Goal: Transaction & Acquisition: Book appointment/travel/reservation

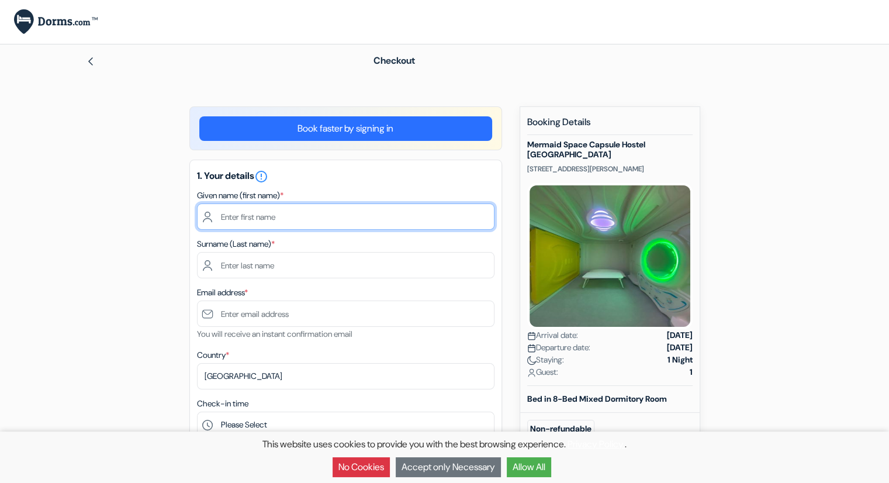
click at [261, 220] on input "text" at bounding box center [346, 216] width 298 height 26
type input "Dzianis"
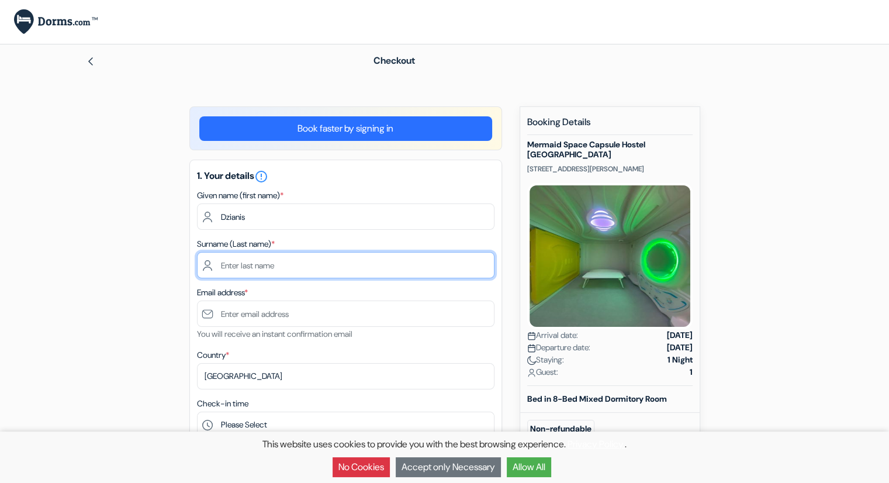
click at [268, 269] on input "text" at bounding box center [346, 265] width 298 height 26
type input "Charei"
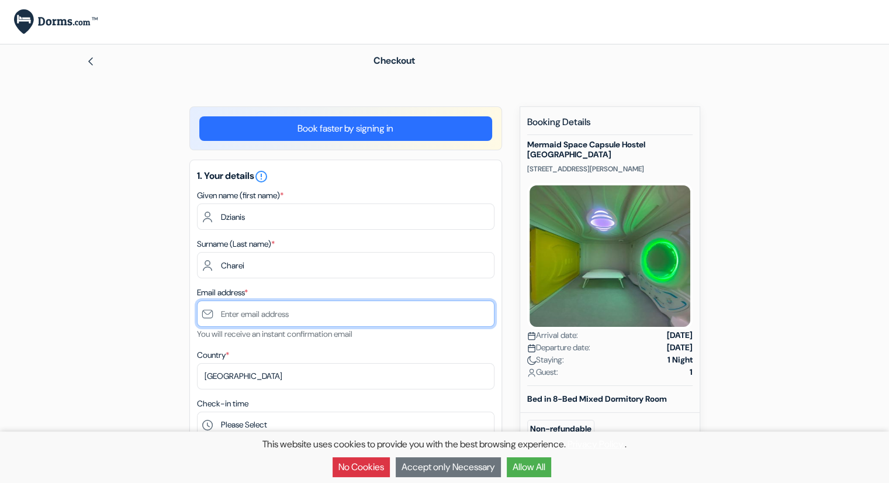
click at [281, 312] on input "text" at bounding box center [346, 314] width 298 height 26
type input "[EMAIL_ADDRESS][DOMAIN_NAME]"
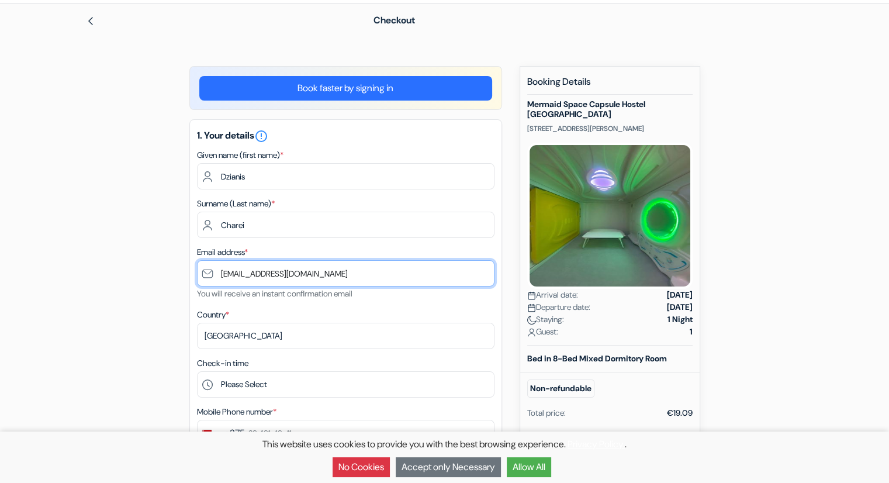
scroll to position [117, 0]
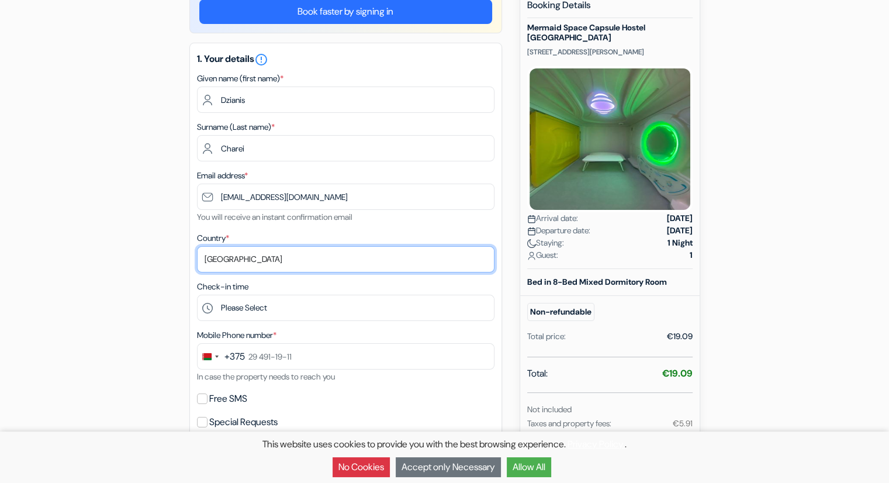
click at [246, 263] on select "Select country [GEOGRAPHIC_DATA] [GEOGRAPHIC_DATA] [GEOGRAPHIC_DATA] [GEOGRAPHI…" at bounding box center [346, 259] width 298 height 26
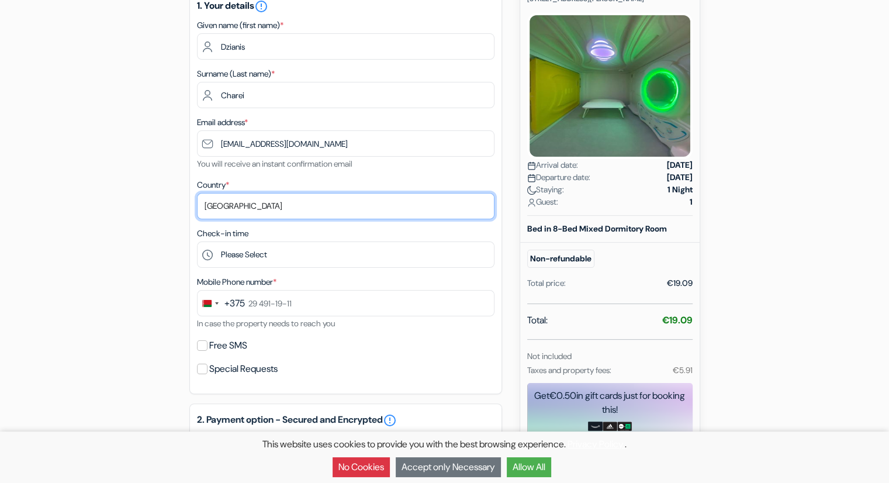
scroll to position [175, 0]
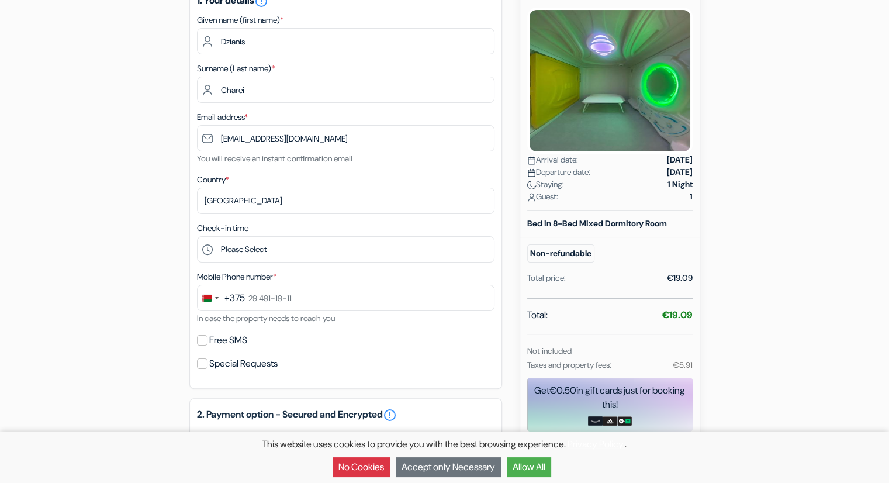
click at [368, 464] on button "No Cookies" at bounding box center [361, 467] width 57 height 20
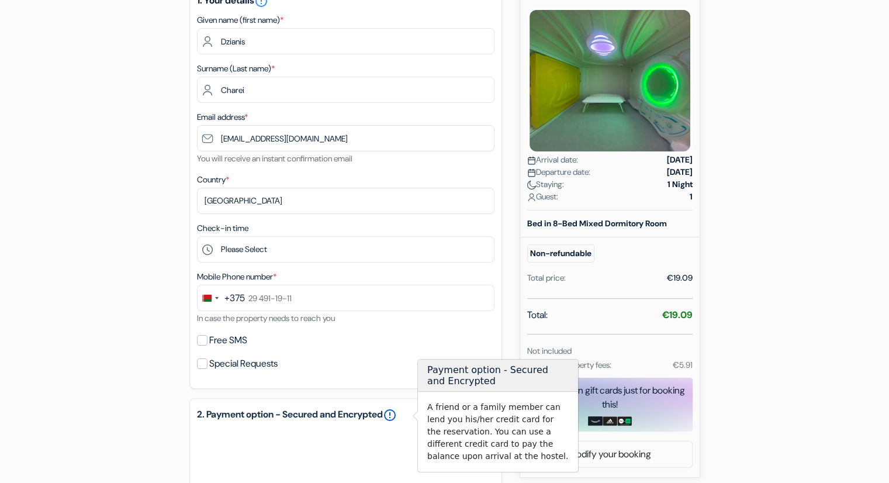
click at [397, 411] on link "error_outline" at bounding box center [390, 415] width 14 height 14
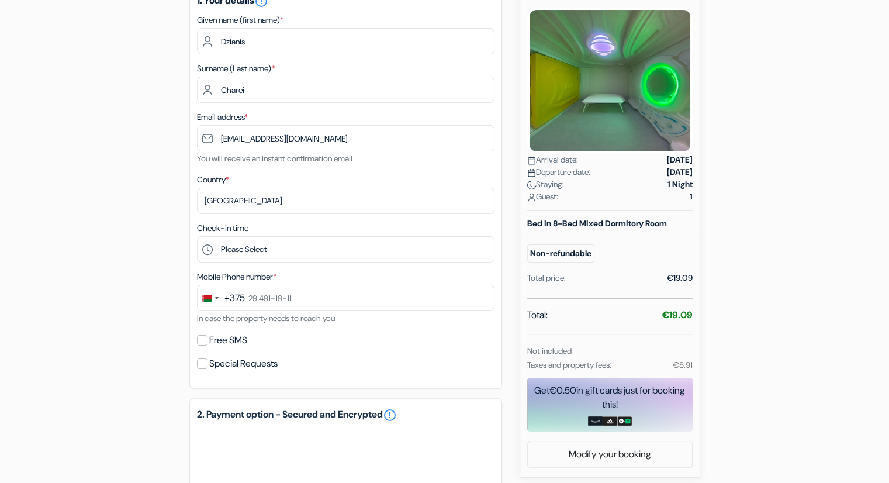
click at [98, 368] on div "add_box Mermaid Space Capsule Hostel [GEOGRAPHIC_DATA] [STREET_ADDRESS][PERSON_…" at bounding box center [445, 338] width 772 height 814
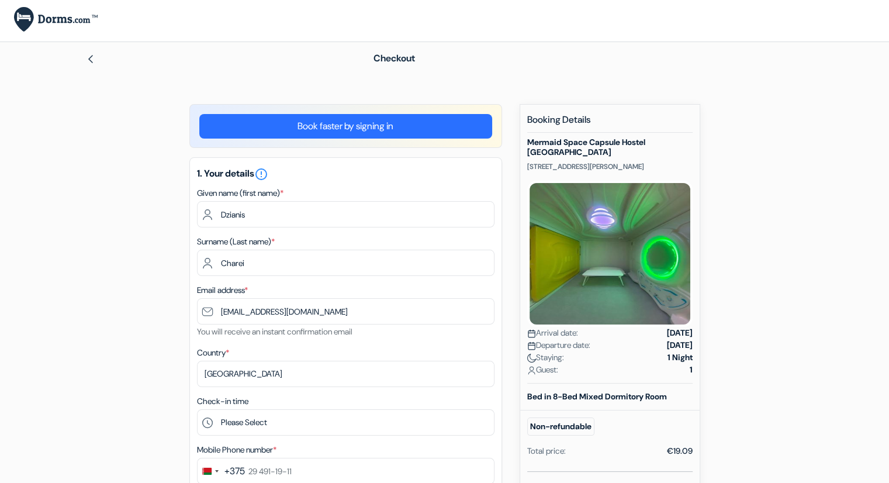
scroll to position [0, 0]
